Goal: Transaction & Acquisition: Purchase product/service

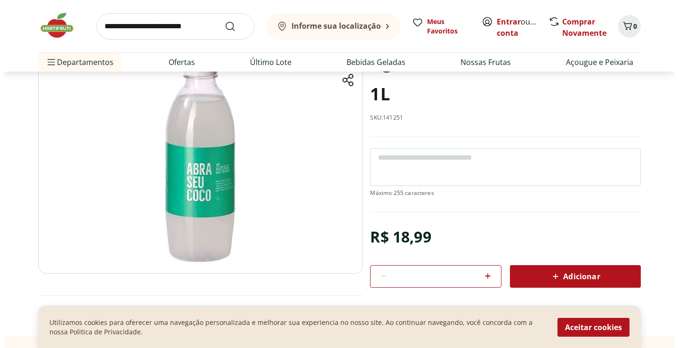
scroll to position [94, 0]
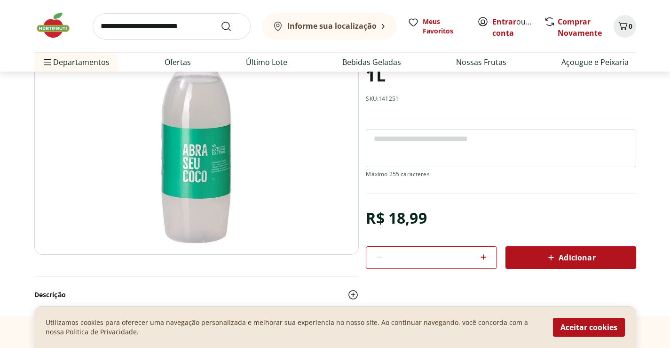
click at [484, 254] on icon at bounding box center [483, 256] width 11 height 11
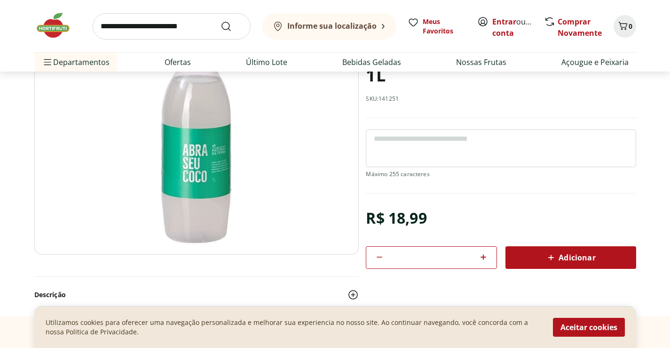
click at [378, 255] on icon at bounding box center [379, 256] width 11 height 11
type input "*"
click at [553, 252] on icon at bounding box center [551, 257] width 11 height 11
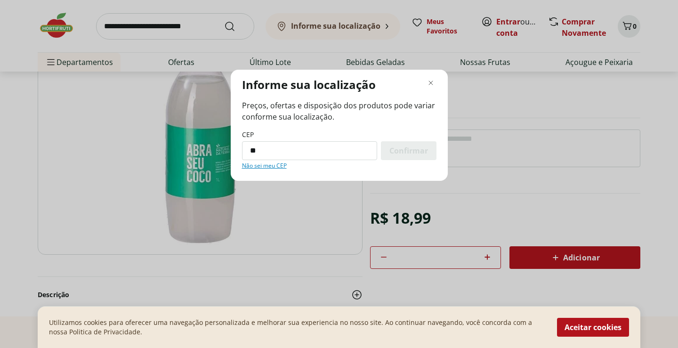
type input "*"
type input "*********"
click at [411, 152] on span "Confirmar" at bounding box center [408, 151] width 39 height 8
